Goal: Find specific page/section: Find specific page/section

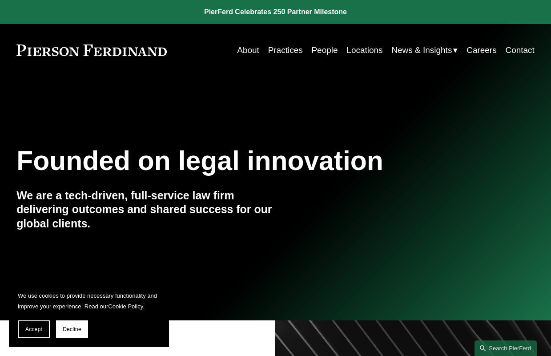
click at [328, 50] on link "People" at bounding box center [324, 50] width 26 height 17
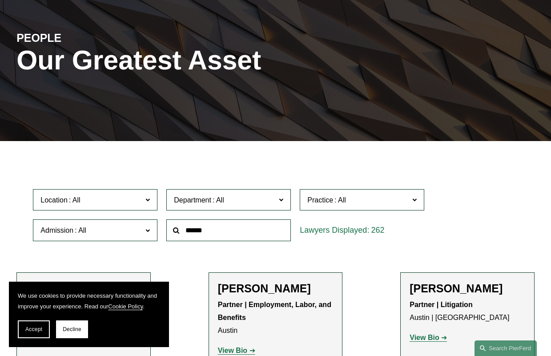
scroll to position [89, 0]
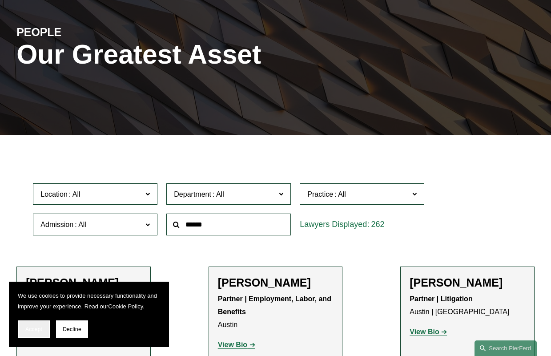
click at [34, 330] on span "Accept" at bounding box center [33, 329] width 17 height 6
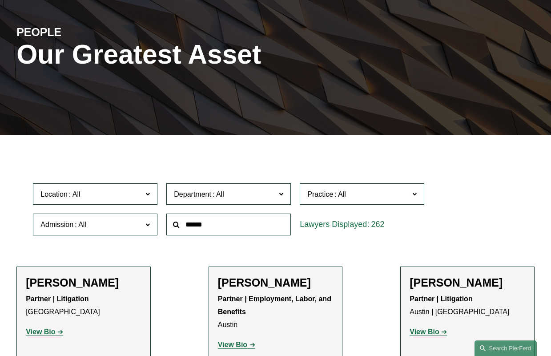
click at [128, 220] on label "Admission" at bounding box center [95, 224] width 125 height 22
click at [230, 187] on label "Department" at bounding box center [228, 194] width 125 height 22
click at [230, 189] on label "Department" at bounding box center [228, 194] width 125 height 22
click at [339, 197] on span at bounding box center [340, 194] width 14 height 8
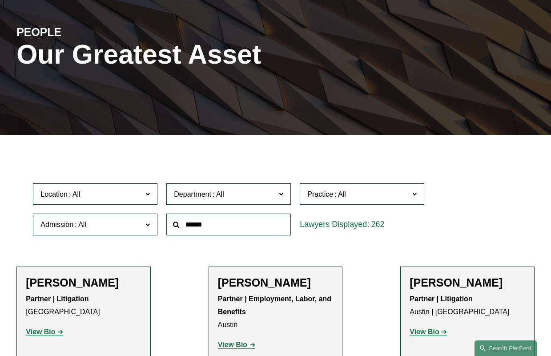
scroll to position [800, 0]
click at [245, 192] on span "Department" at bounding box center [225, 194] width 102 height 12
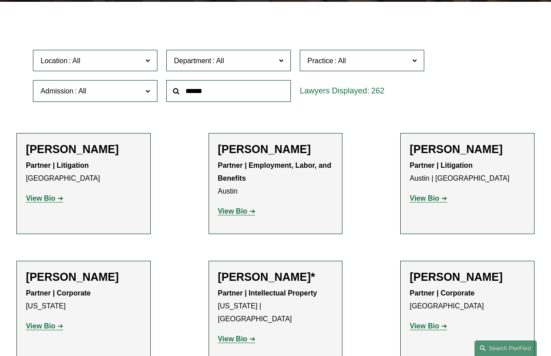
scroll to position [178, 0]
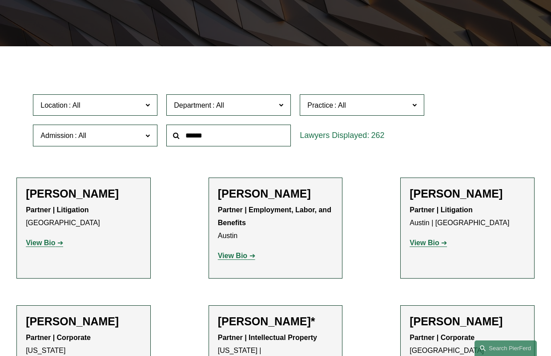
click at [116, 139] on span "Admission" at bounding box center [91, 135] width 102 height 12
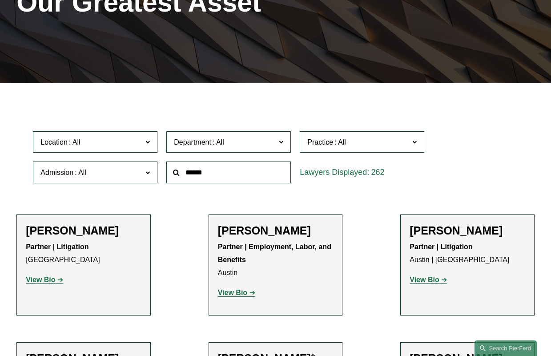
scroll to position [89, 0]
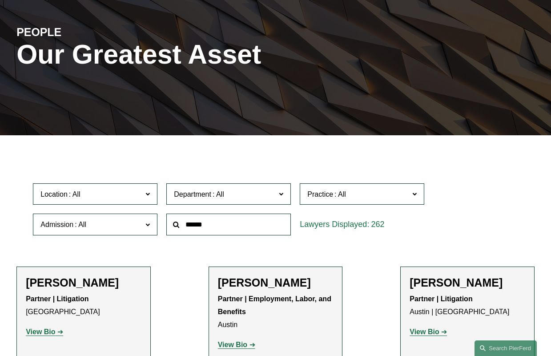
click at [205, 223] on input "text" at bounding box center [228, 224] width 125 height 22
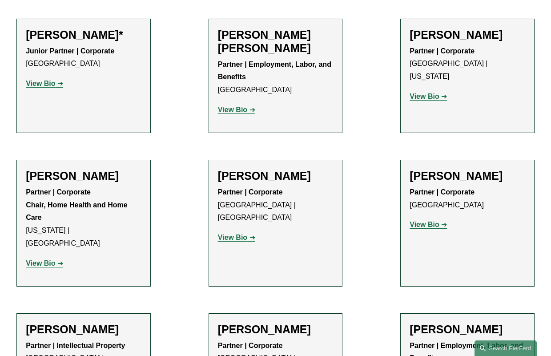
scroll to position [623, 0]
